Goal: Task Accomplishment & Management: Use online tool/utility

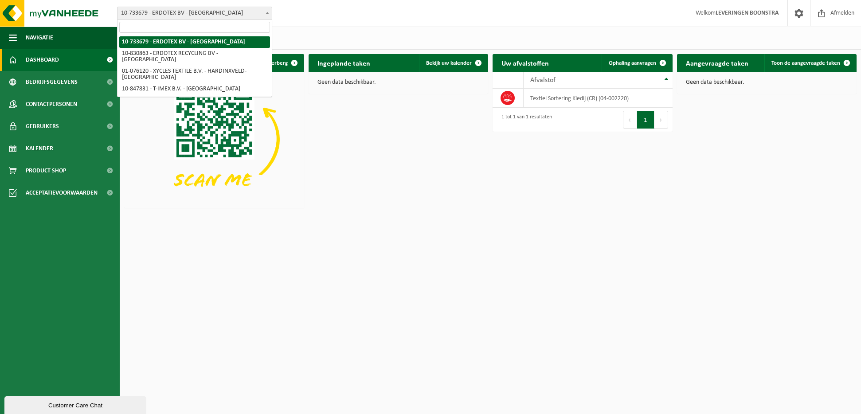
click at [268, 13] on b at bounding box center [268, 13] width 4 height 2
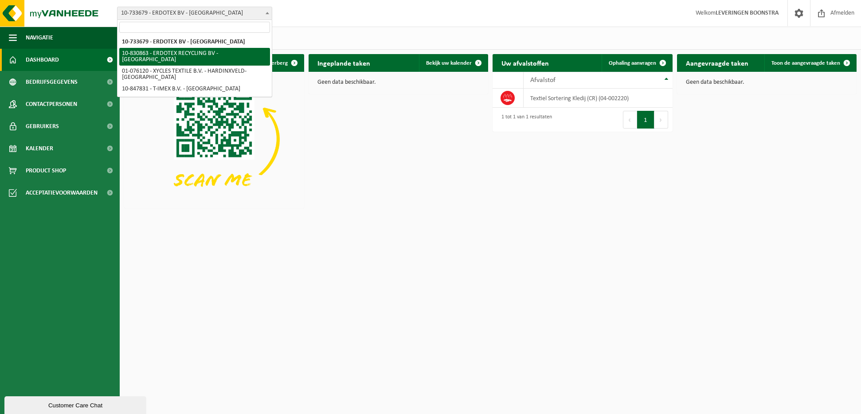
select select "88776"
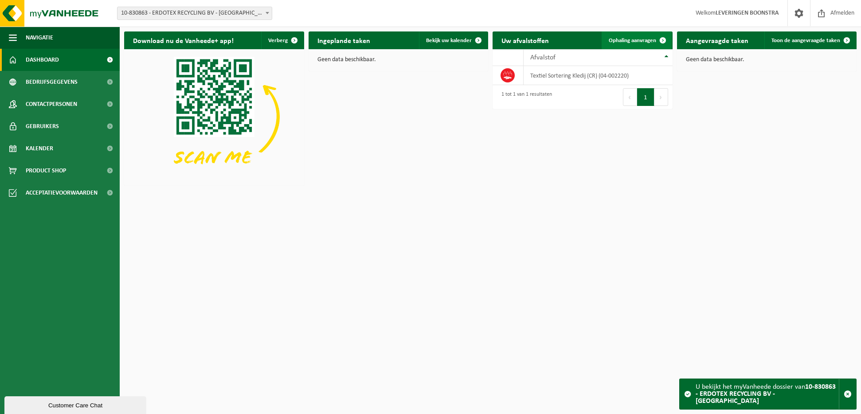
click at [620, 37] on link "Ophaling aanvragen" at bounding box center [637, 40] width 70 height 18
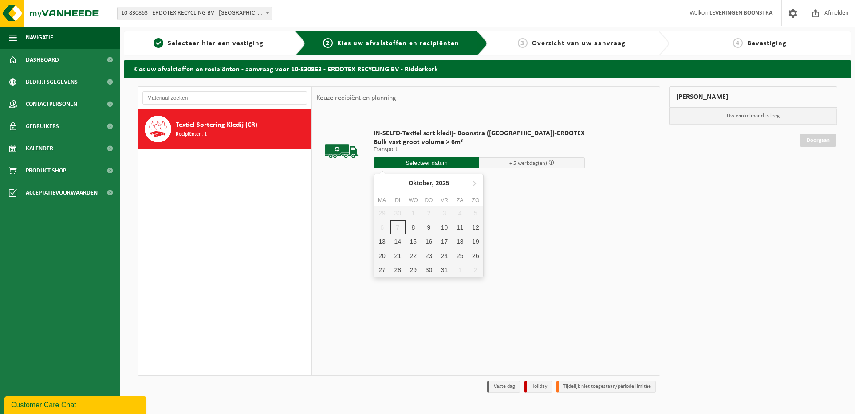
click at [427, 165] on input "text" at bounding box center [426, 162] width 106 height 11
click at [430, 227] on div "9" at bounding box center [429, 227] width 16 height 14
type input "Van 2025-10-09"
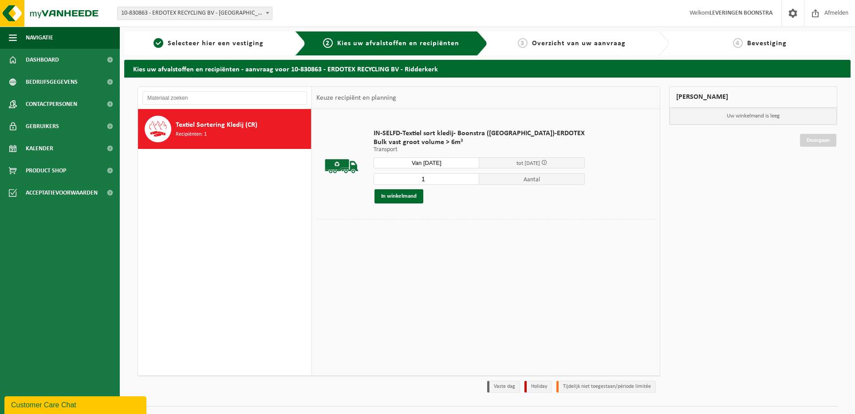
click at [508, 176] on span "Aantal" at bounding box center [532, 179] width 106 height 12
click at [422, 180] on input "1" at bounding box center [426, 179] width 106 height 12
type input "2"
click at [393, 198] on button "In winkelmand" at bounding box center [398, 196] width 49 height 14
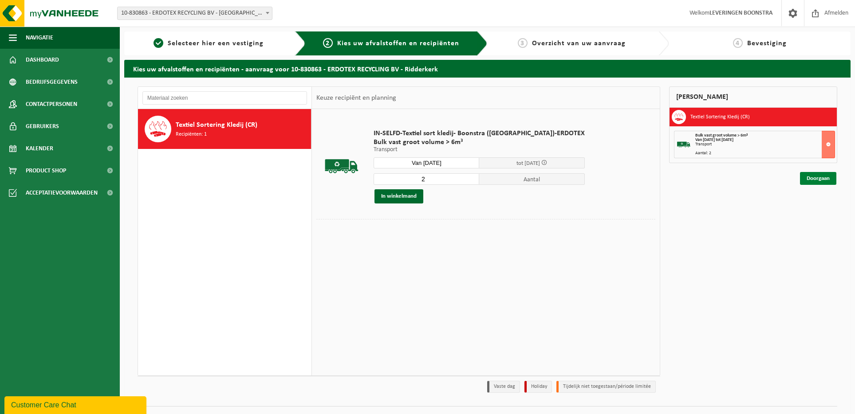
click at [822, 176] on link "Doorgaan" at bounding box center [818, 178] width 36 height 13
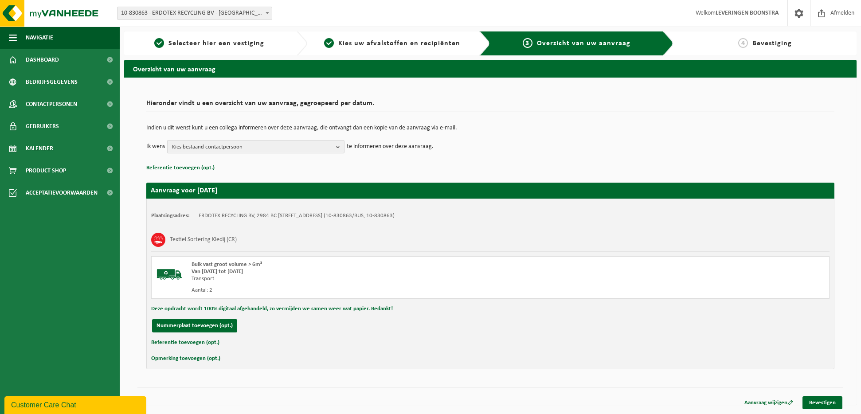
click at [337, 145] on b "button" at bounding box center [340, 147] width 8 height 12
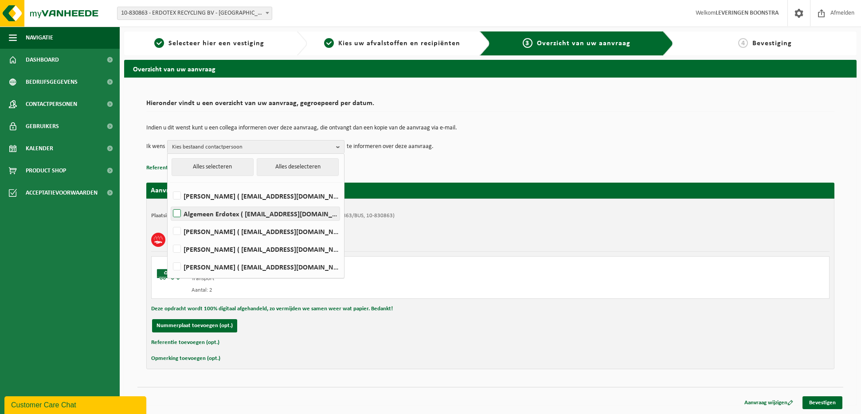
click at [175, 210] on label "Algemeen Erdotex ( sales@erdotex.com )" at bounding box center [255, 213] width 169 height 13
click at [170, 203] on input "Algemeen Erdotex ( sales@erdotex.com )" at bounding box center [169, 202] width 0 height 0
checkbox input "true"
click at [824, 400] on link "Bevestigen" at bounding box center [823, 402] width 40 height 13
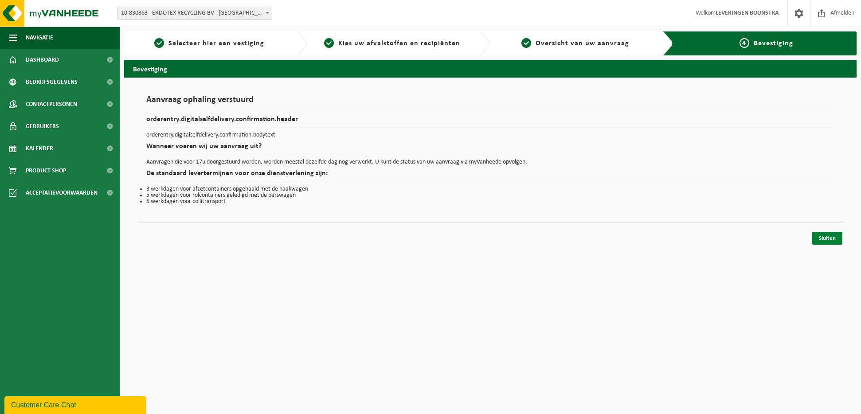
click at [826, 237] on link "Sluiten" at bounding box center [827, 238] width 30 height 13
